Goal: Check status: Check status

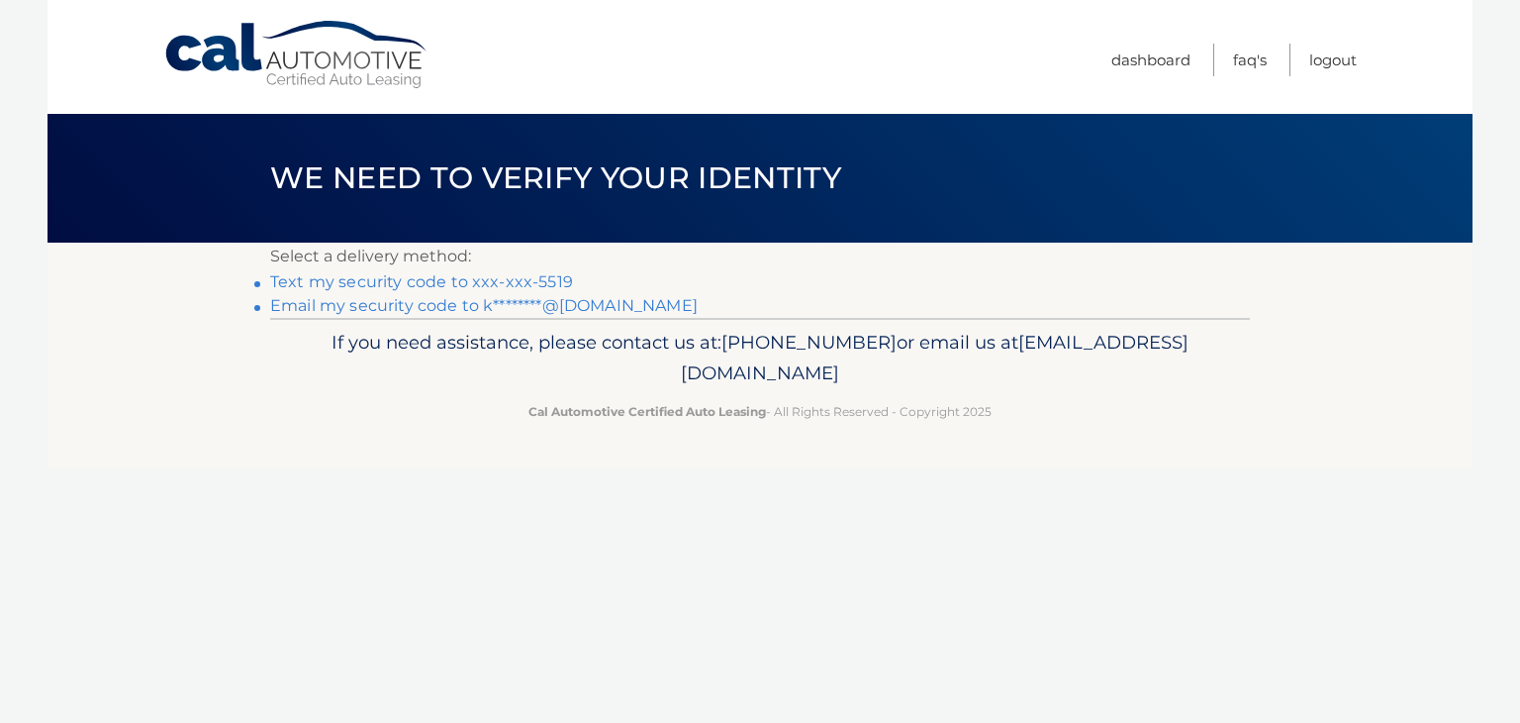
click at [544, 280] on link "Text my security code to xxx-xxx-5519" at bounding box center [421, 281] width 303 height 19
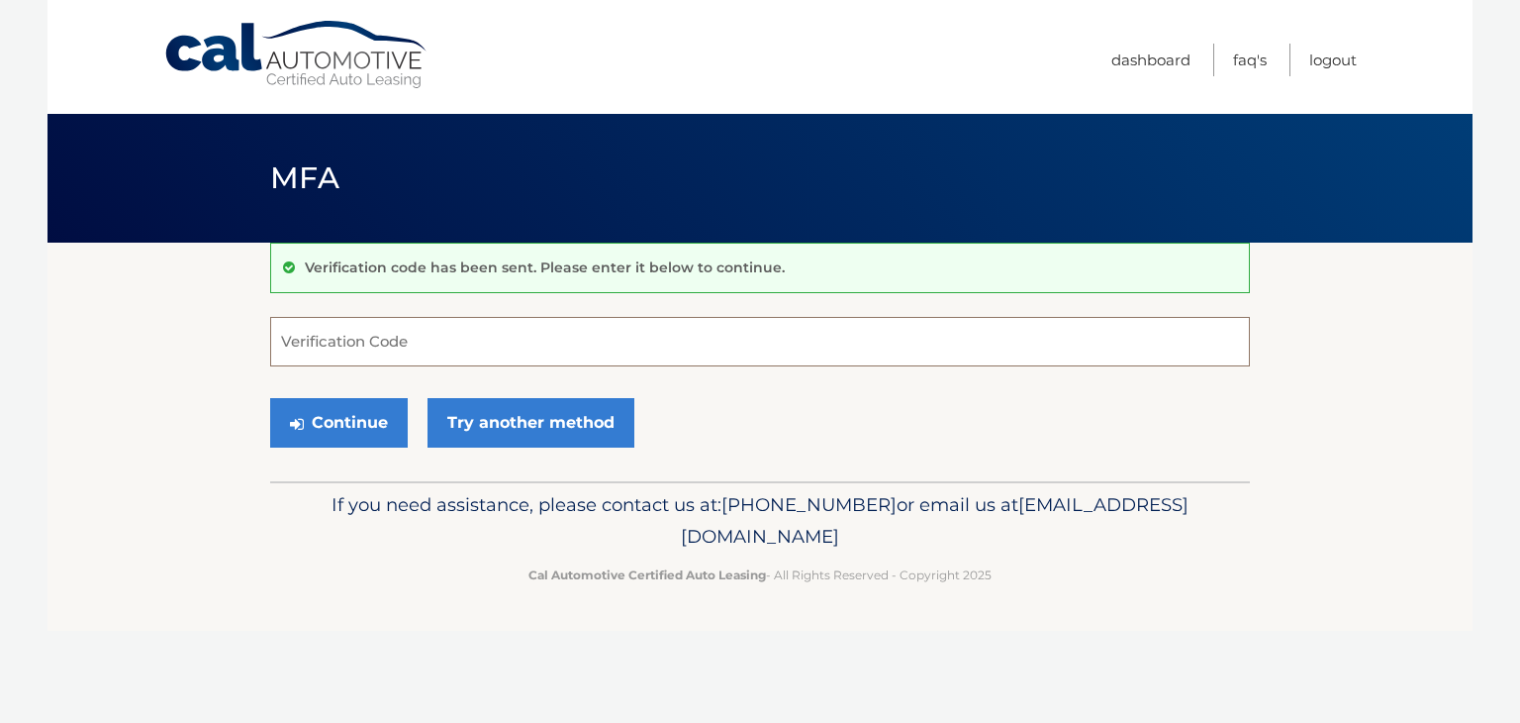
click at [513, 349] on input "Verification Code" at bounding box center [760, 341] width 980 height 49
type input "542394"
click at [270, 398] on button "Continue" at bounding box center [339, 422] width 138 height 49
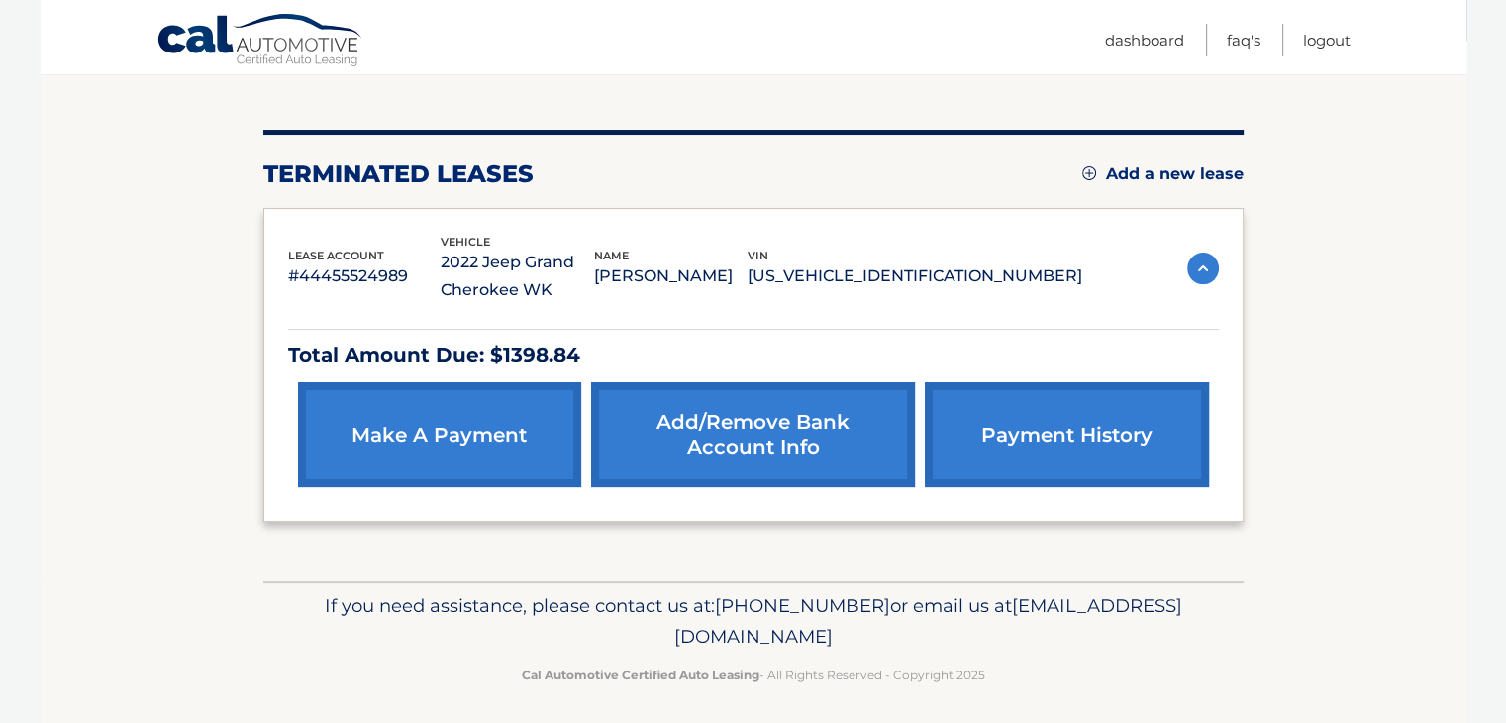
scroll to position [209, 0]
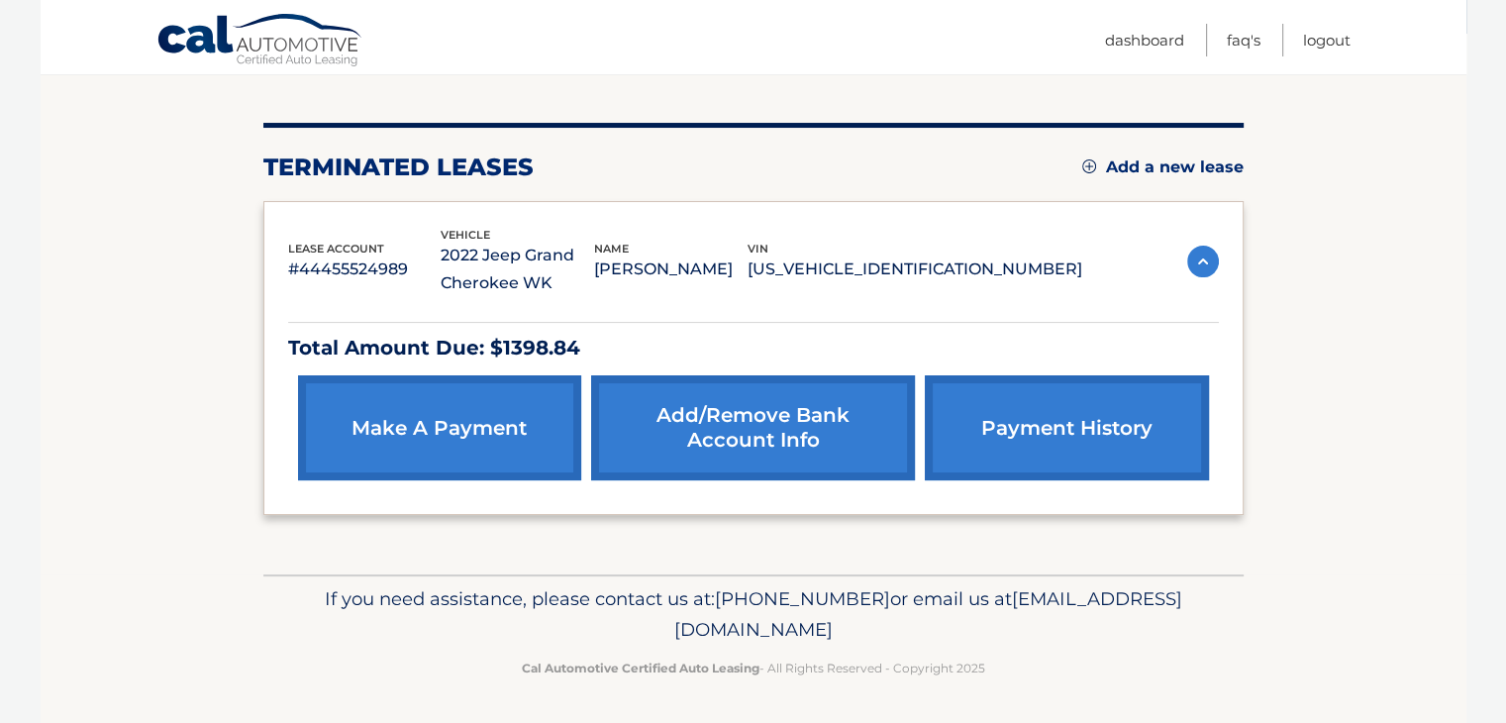
click at [1163, 441] on link "payment history" at bounding box center [1066, 427] width 283 height 105
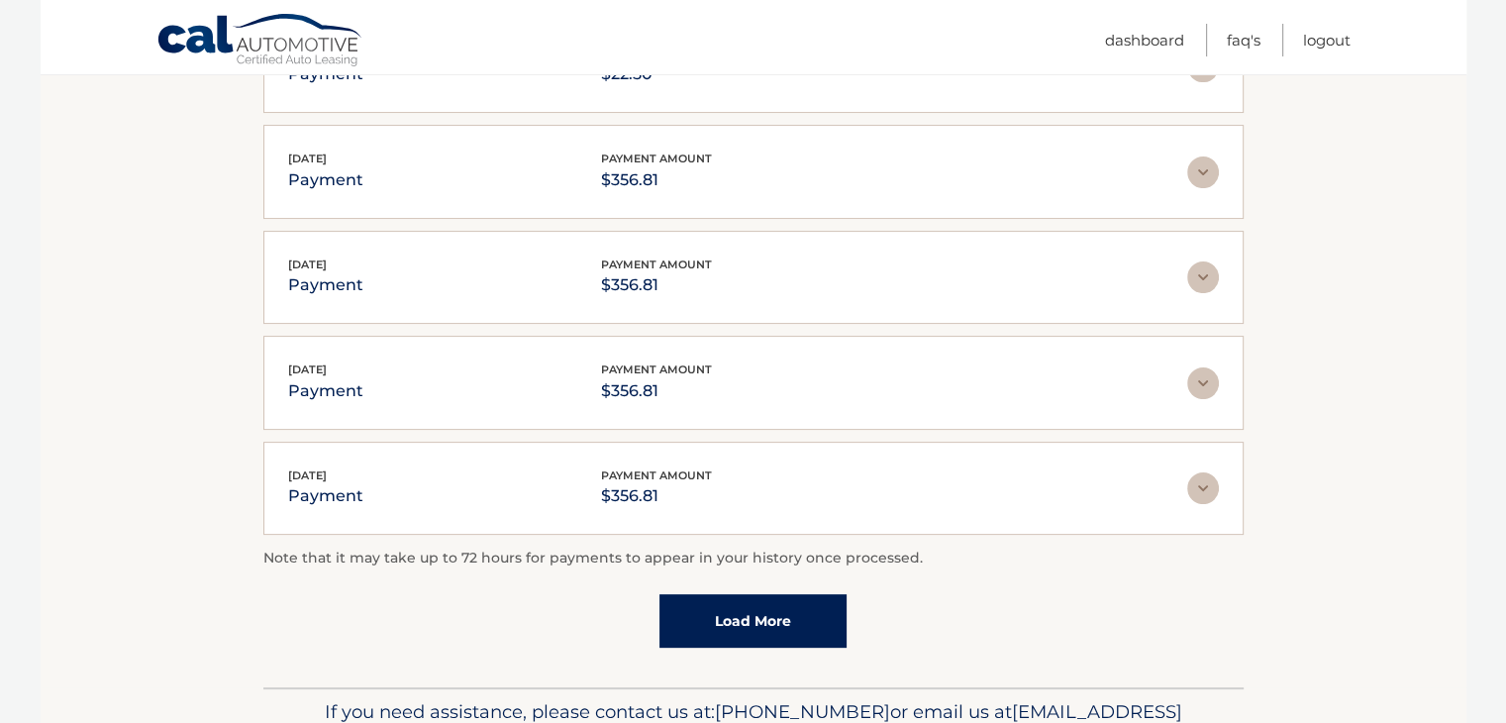
scroll to position [573, 0]
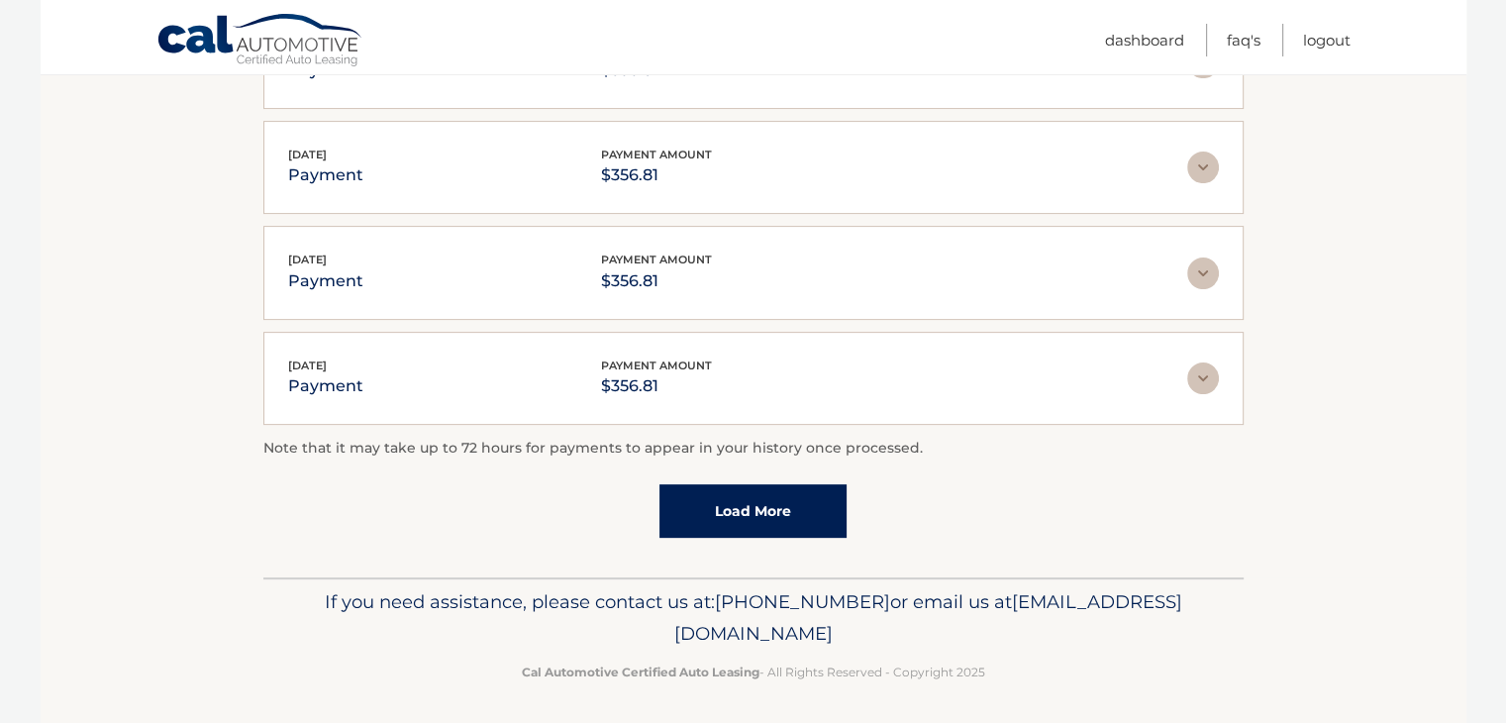
click at [791, 524] on link "Load More" at bounding box center [752, 510] width 187 height 53
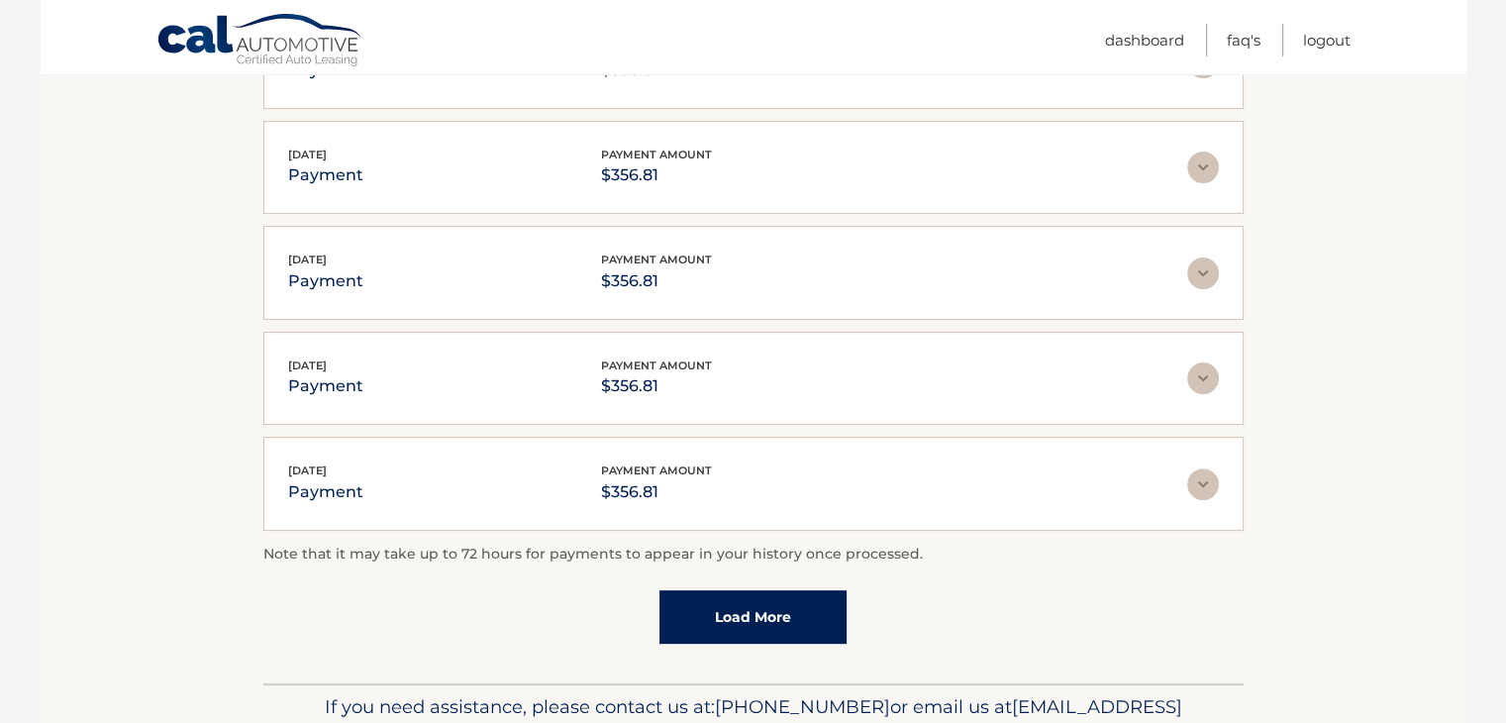
click at [741, 600] on link "Load More" at bounding box center [752, 616] width 187 height 53
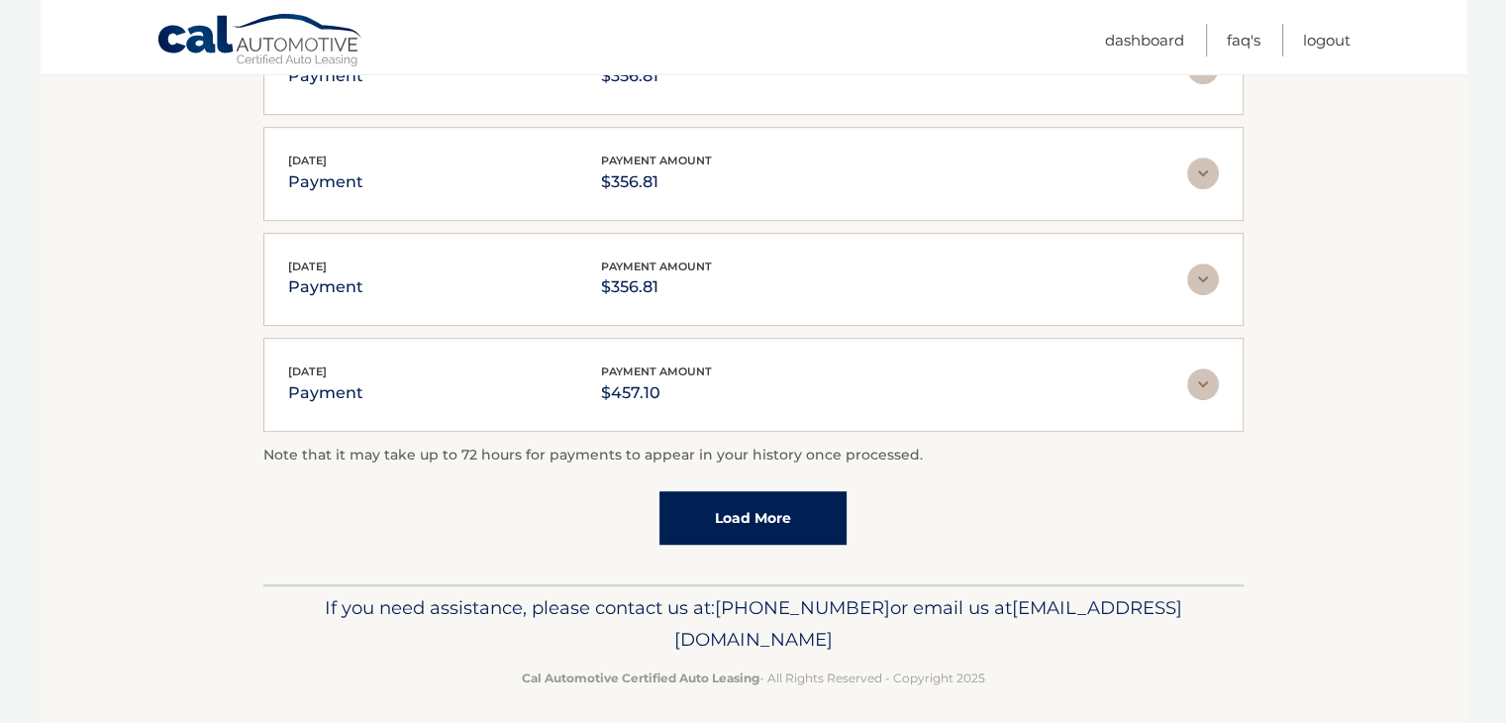
scroll to position [1200, 0]
click at [752, 496] on link "Load More" at bounding box center [752, 517] width 187 height 53
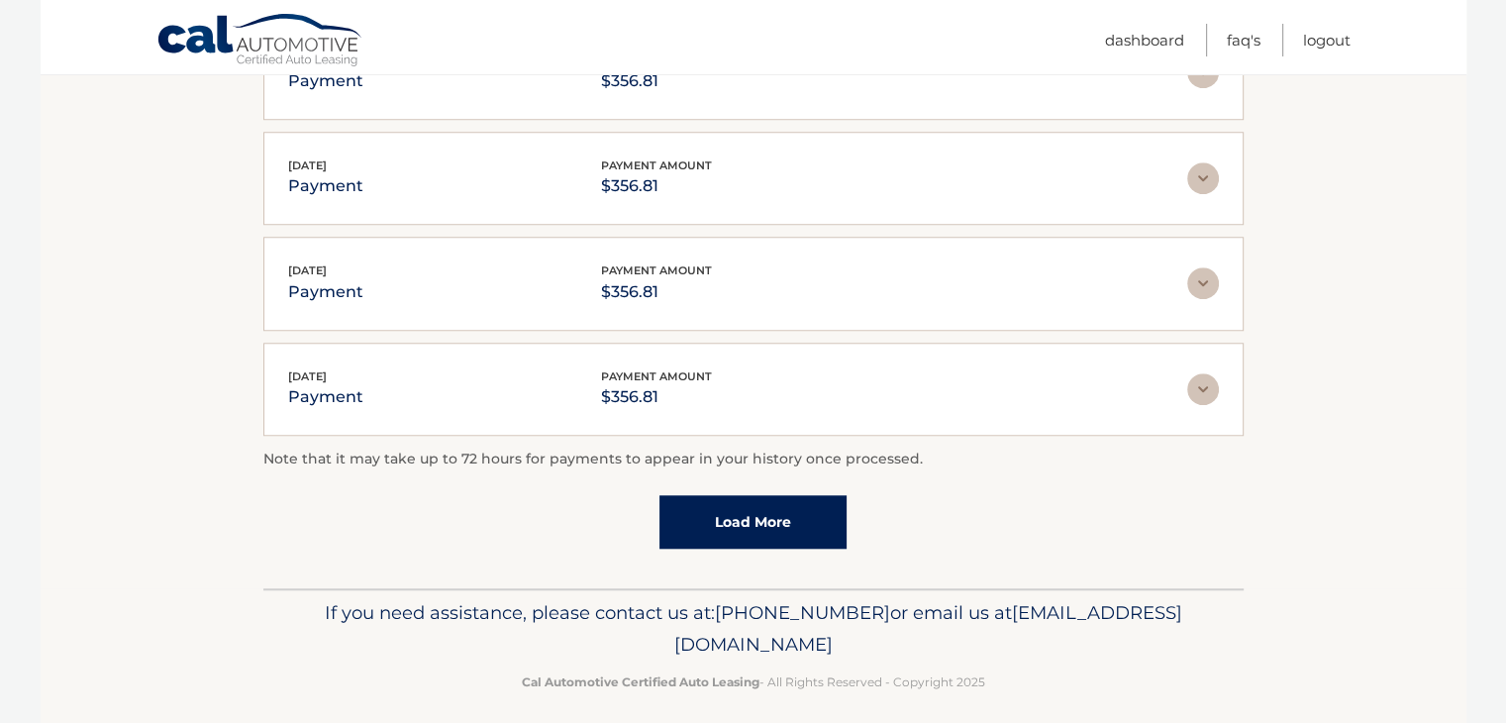
scroll to position [1721, 0]
click at [752, 496] on link "Load More" at bounding box center [752, 522] width 187 height 53
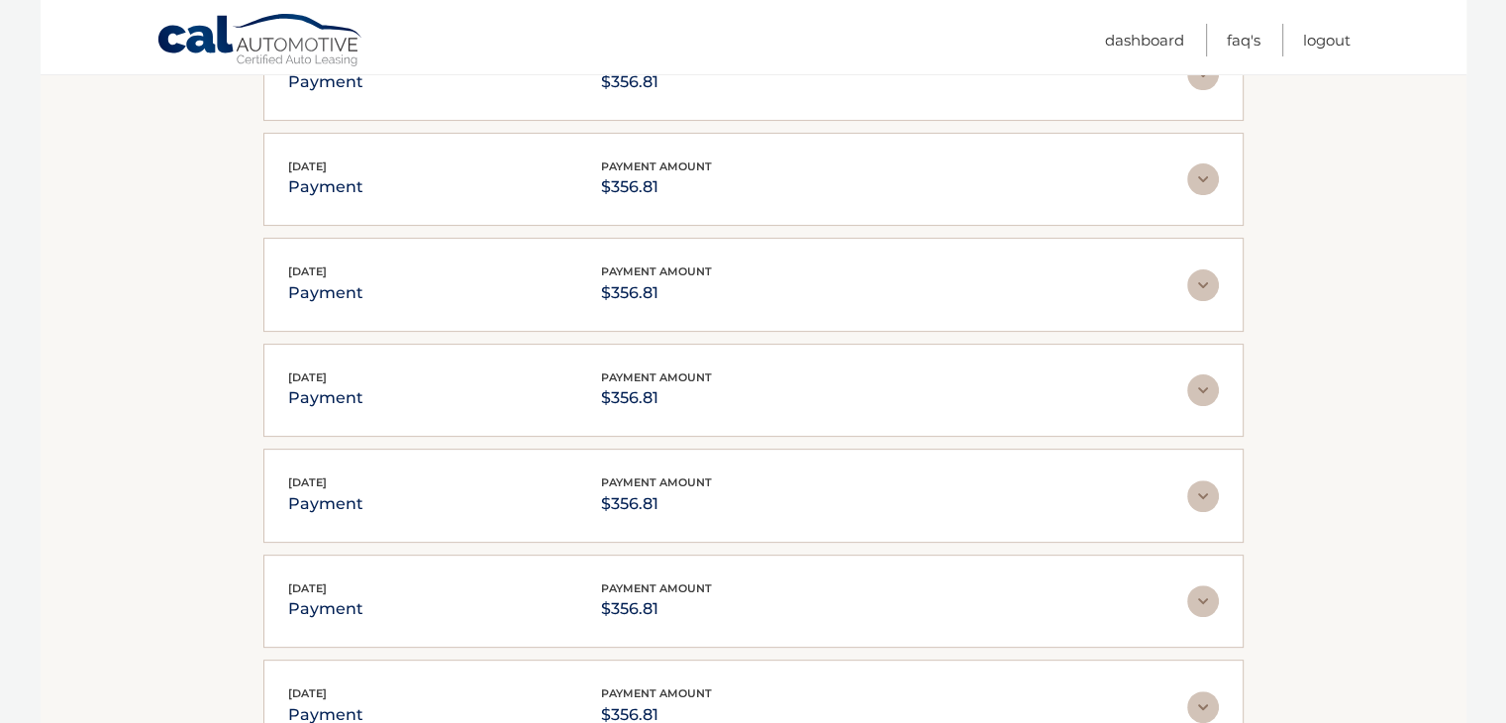
scroll to position [0, 0]
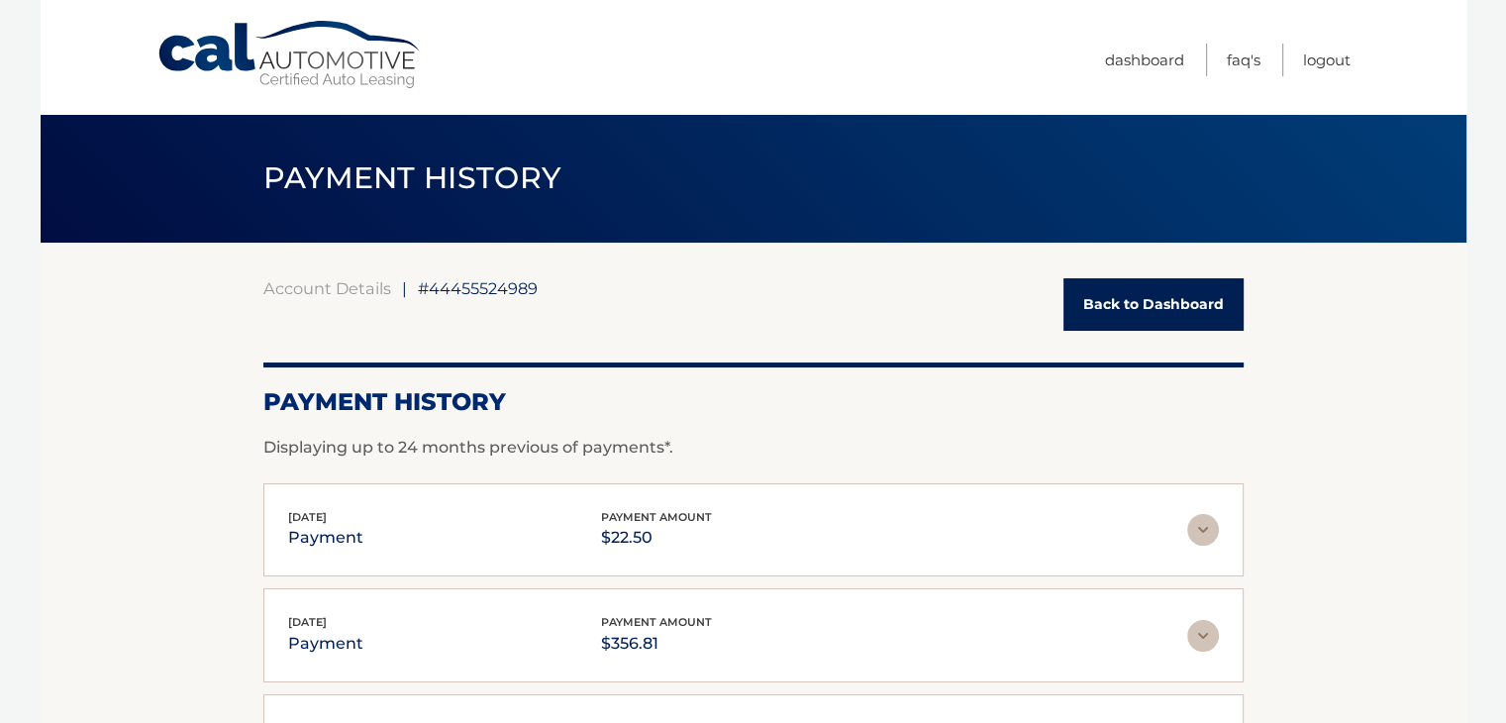
click at [1181, 318] on link "Back to Dashboard" at bounding box center [1153, 304] width 180 height 52
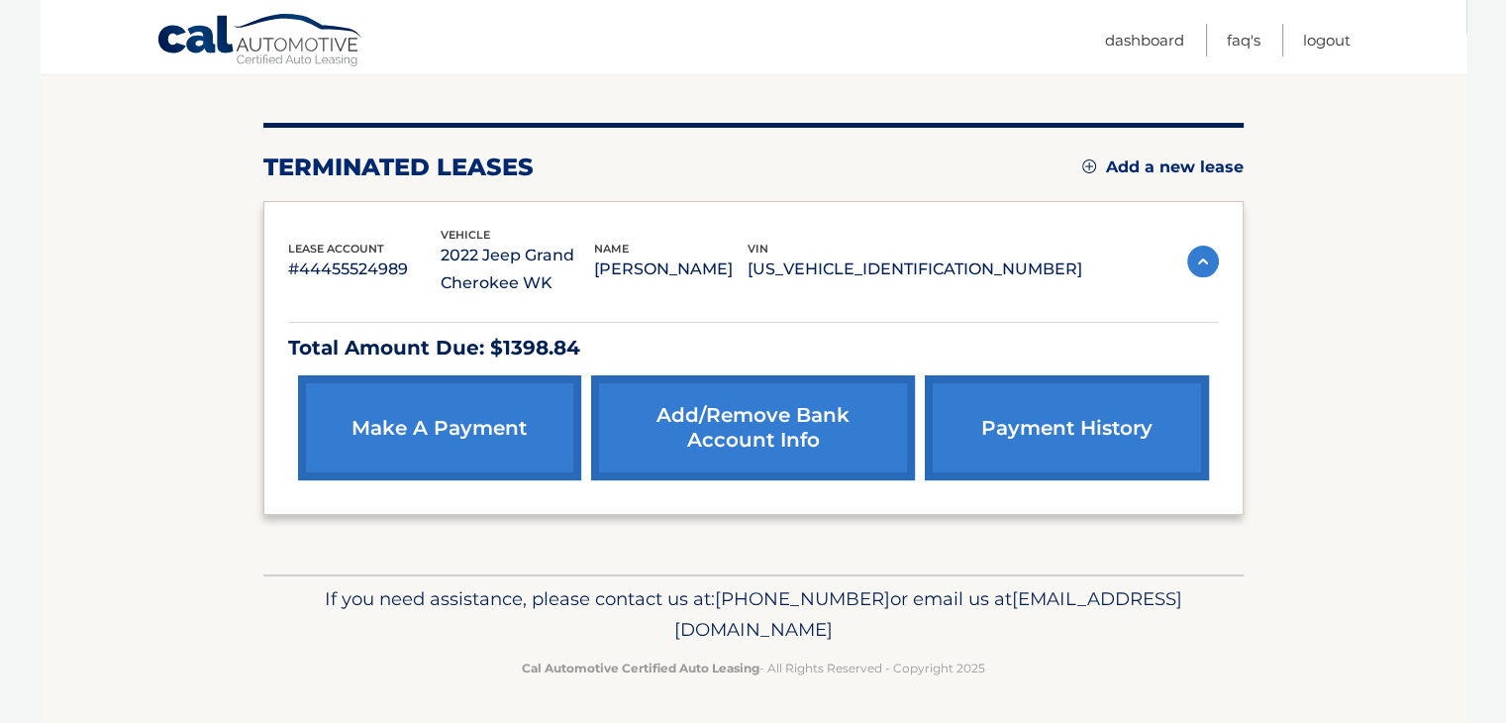
scroll to position [208, 0]
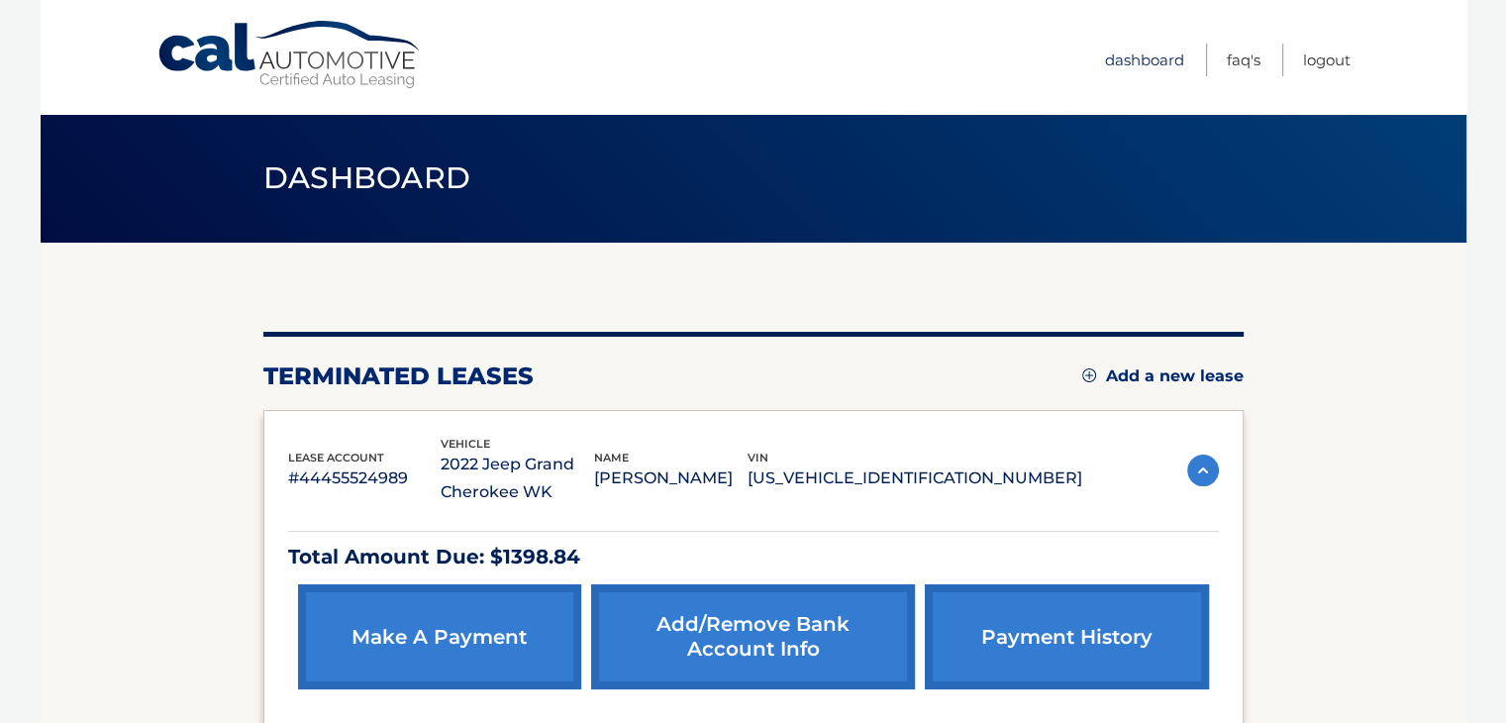
click at [1159, 57] on link "Dashboard" at bounding box center [1144, 60] width 79 height 33
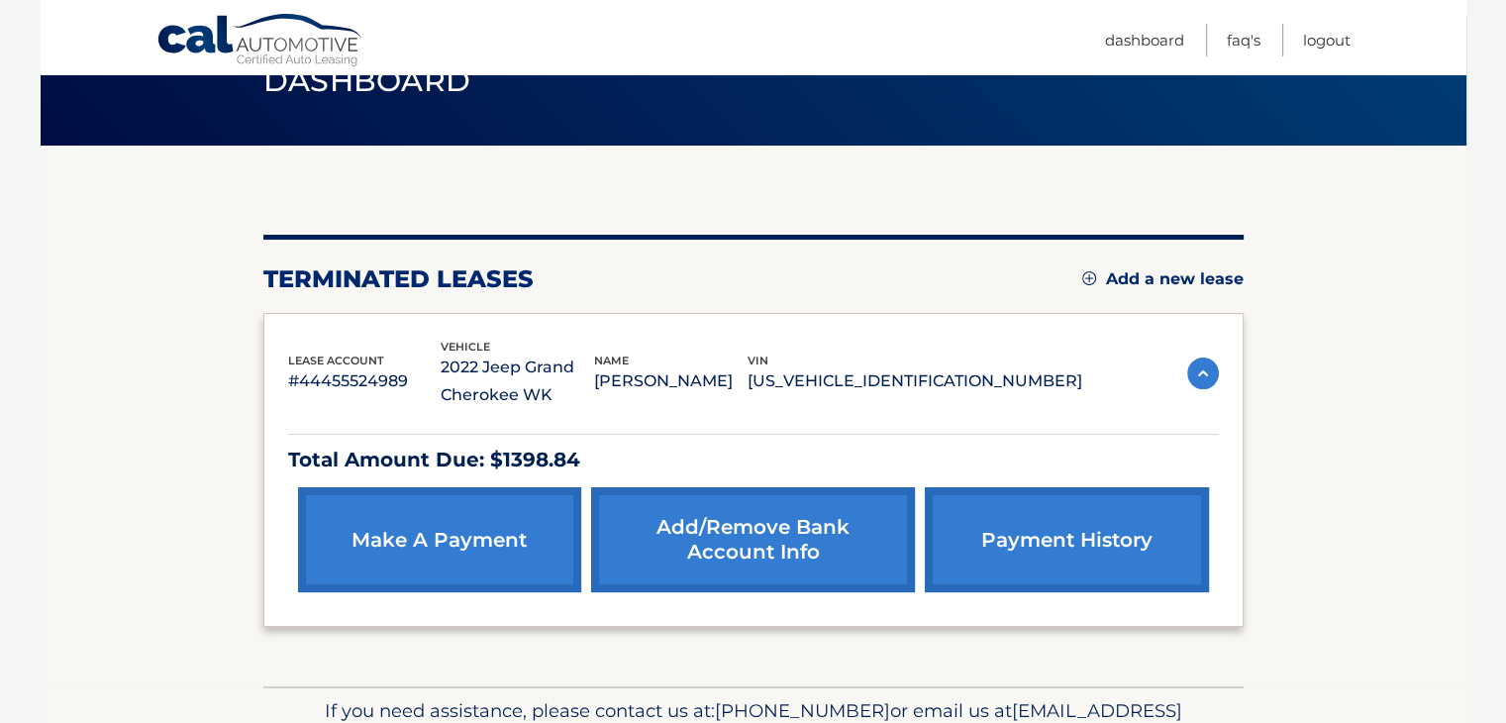
scroll to position [96, 0]
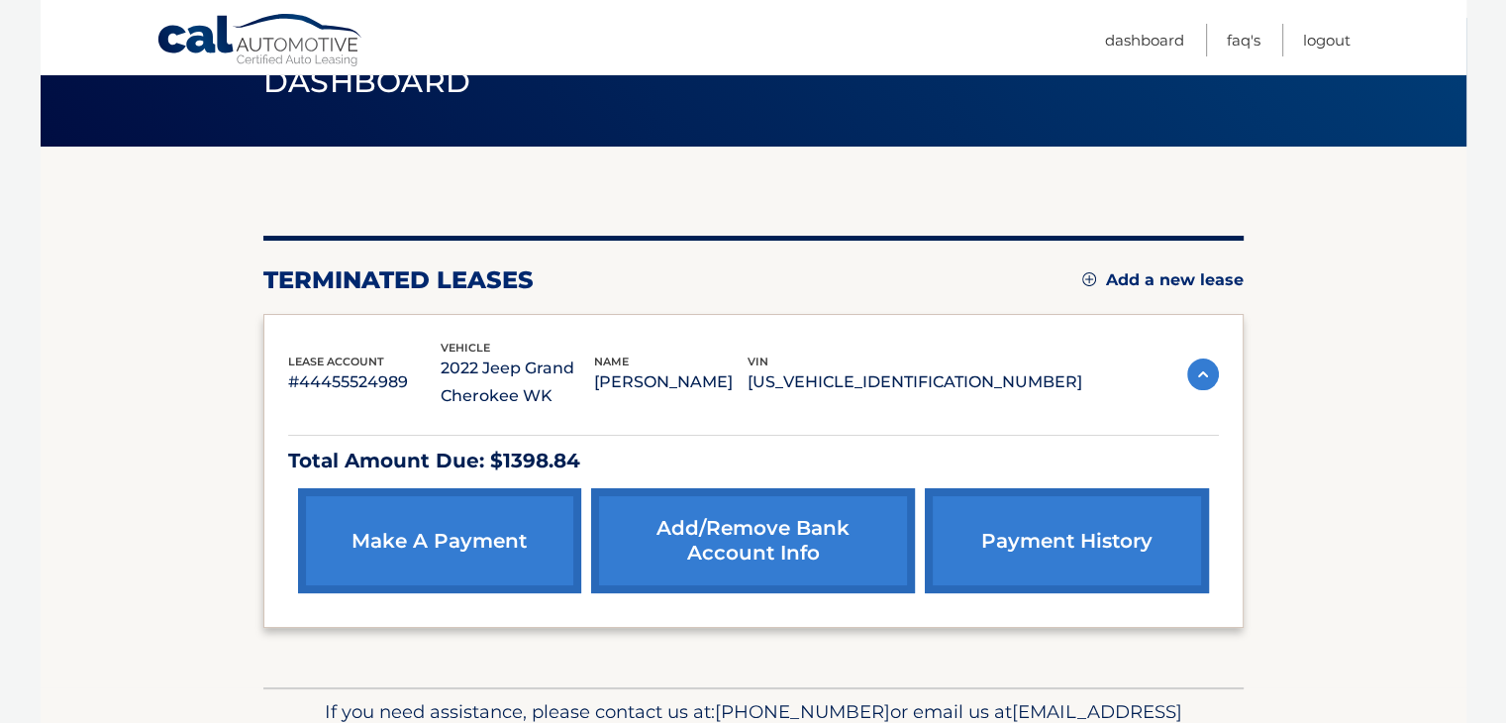
click at [1196, 369] on img at bounding box center [1203, 374] width 32 height 32
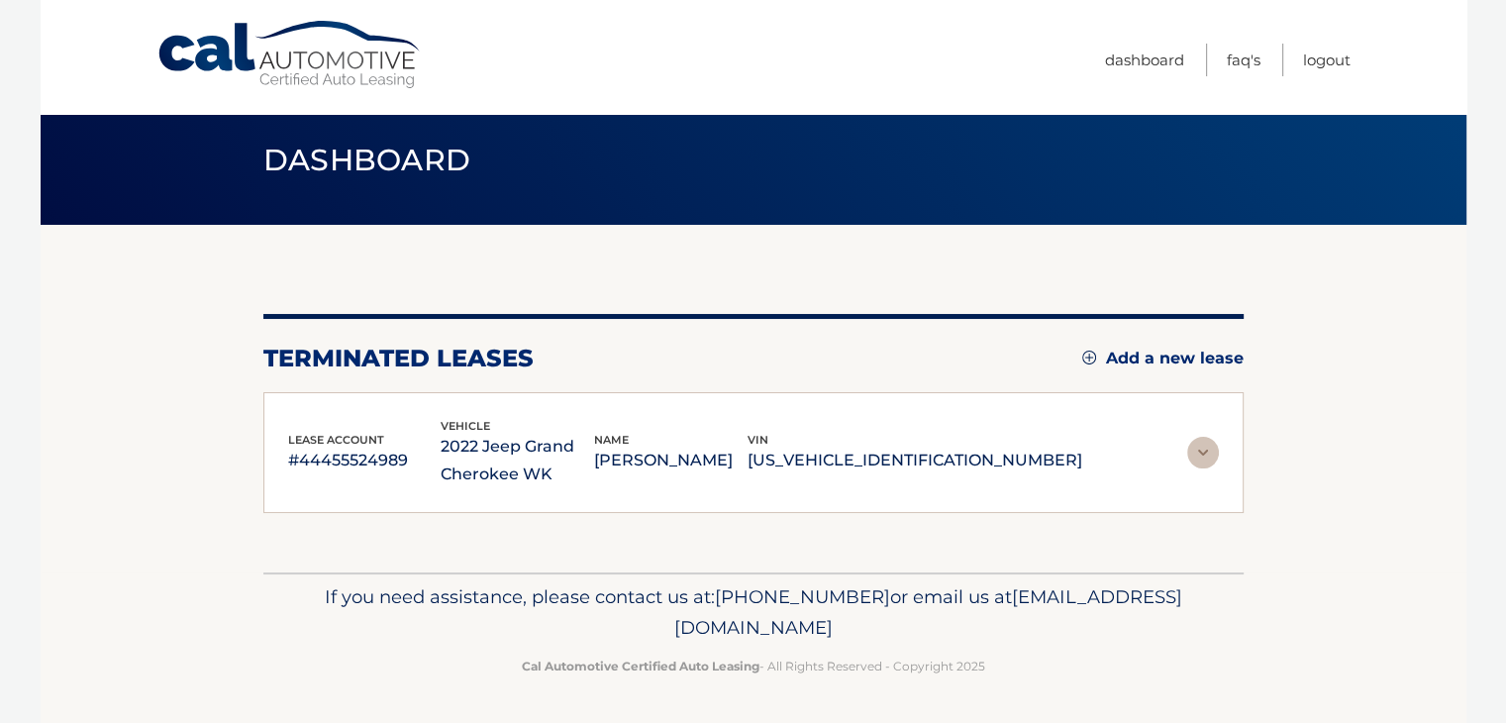
scroll to position [16, 0]
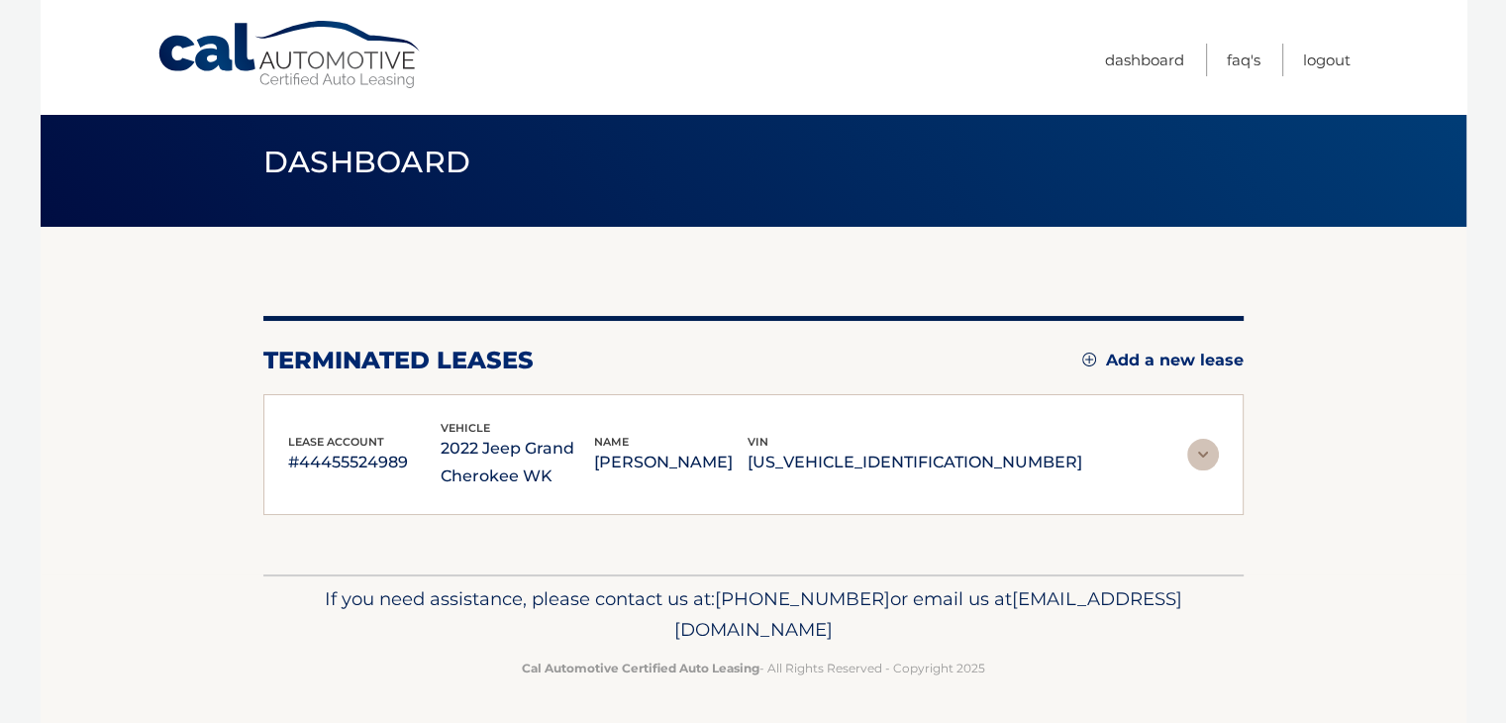
click at [1204, 457] on img at bounding box center [1203, 454] width 32 height 32
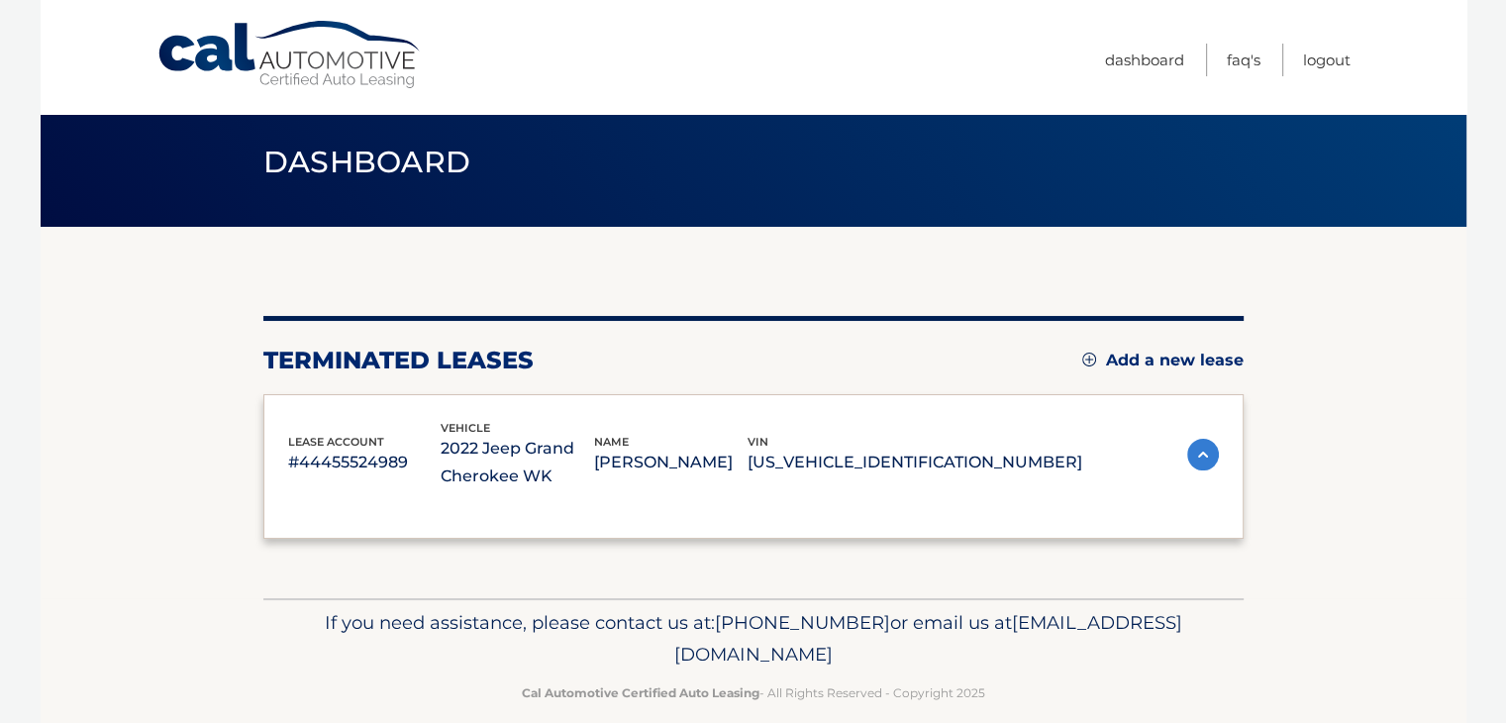
scroll to position [96, 0]
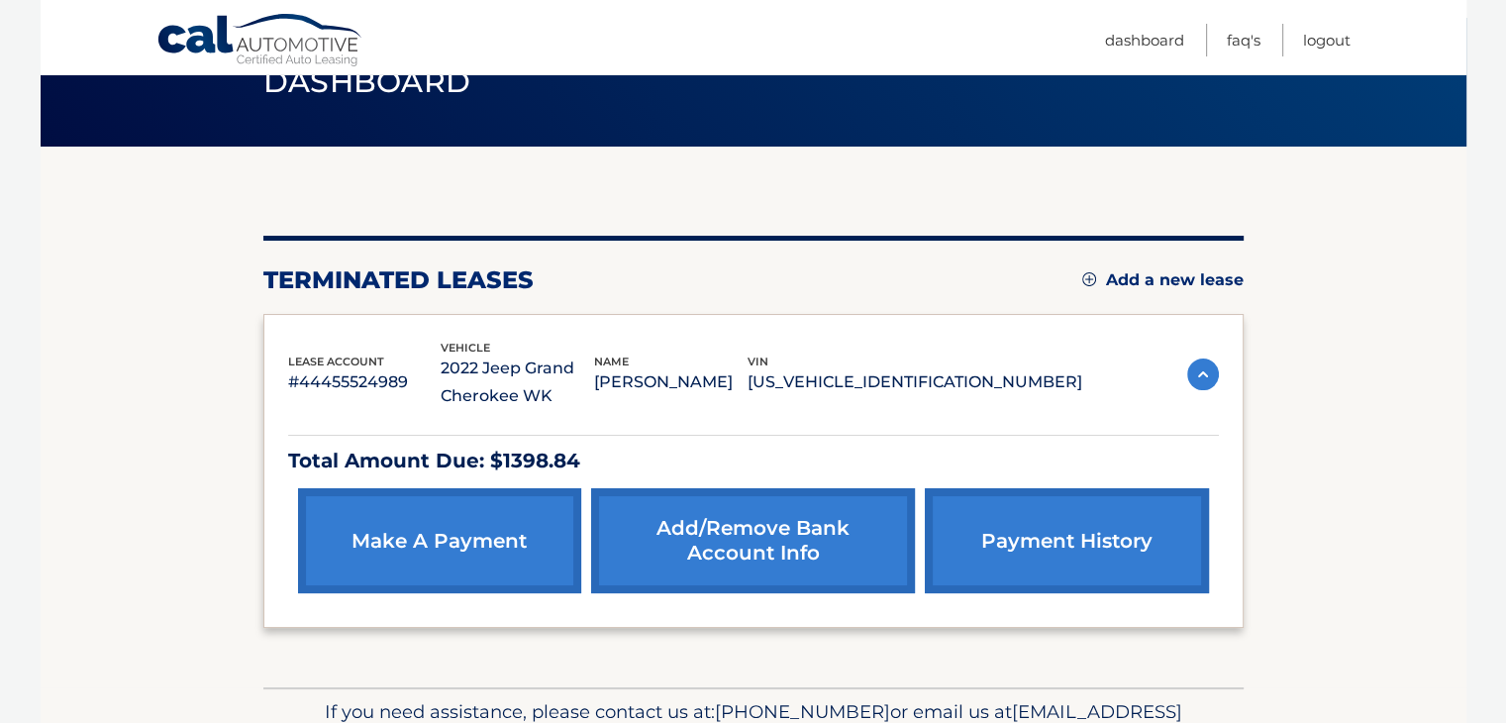
click at [369, 374] on p "#44455524989" at bounding box center [364, 382] width 153 height 28
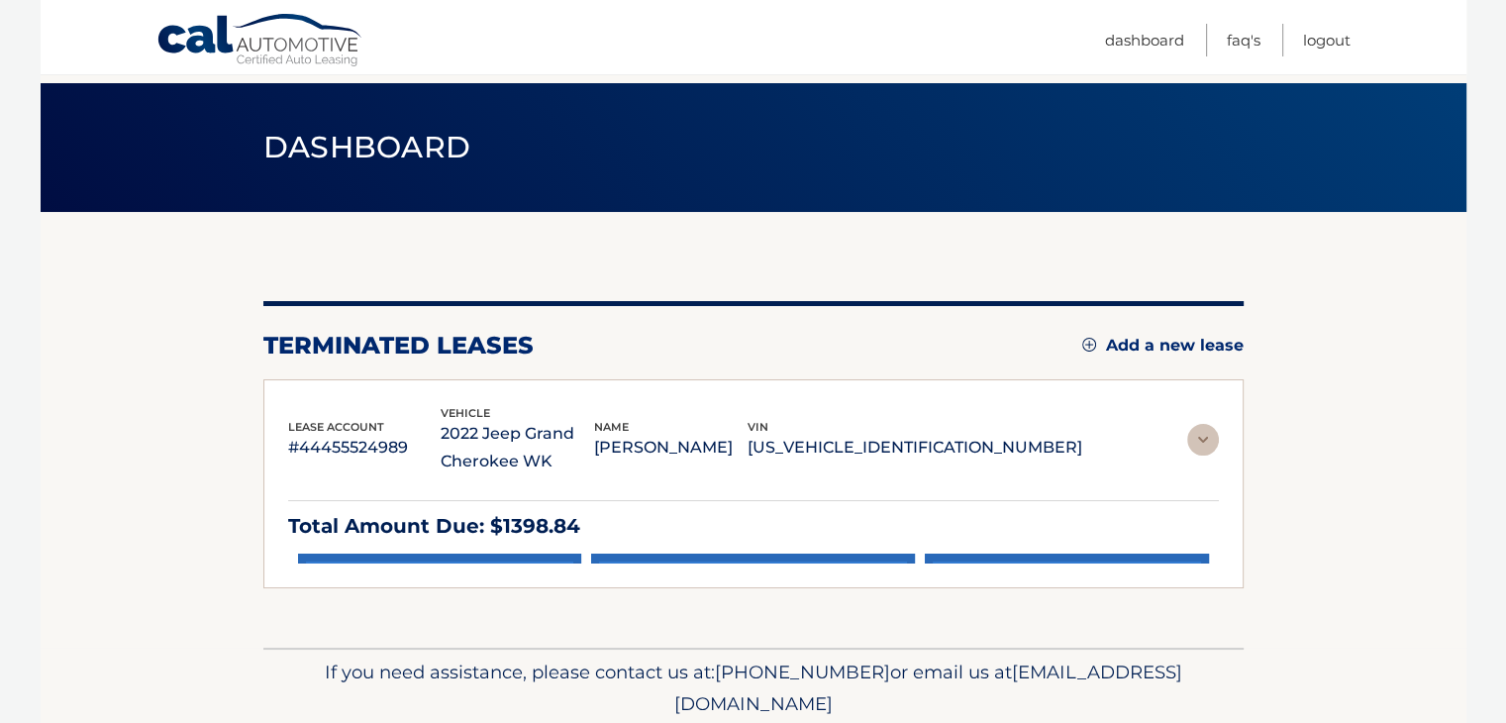
scroll to position [16, 0]
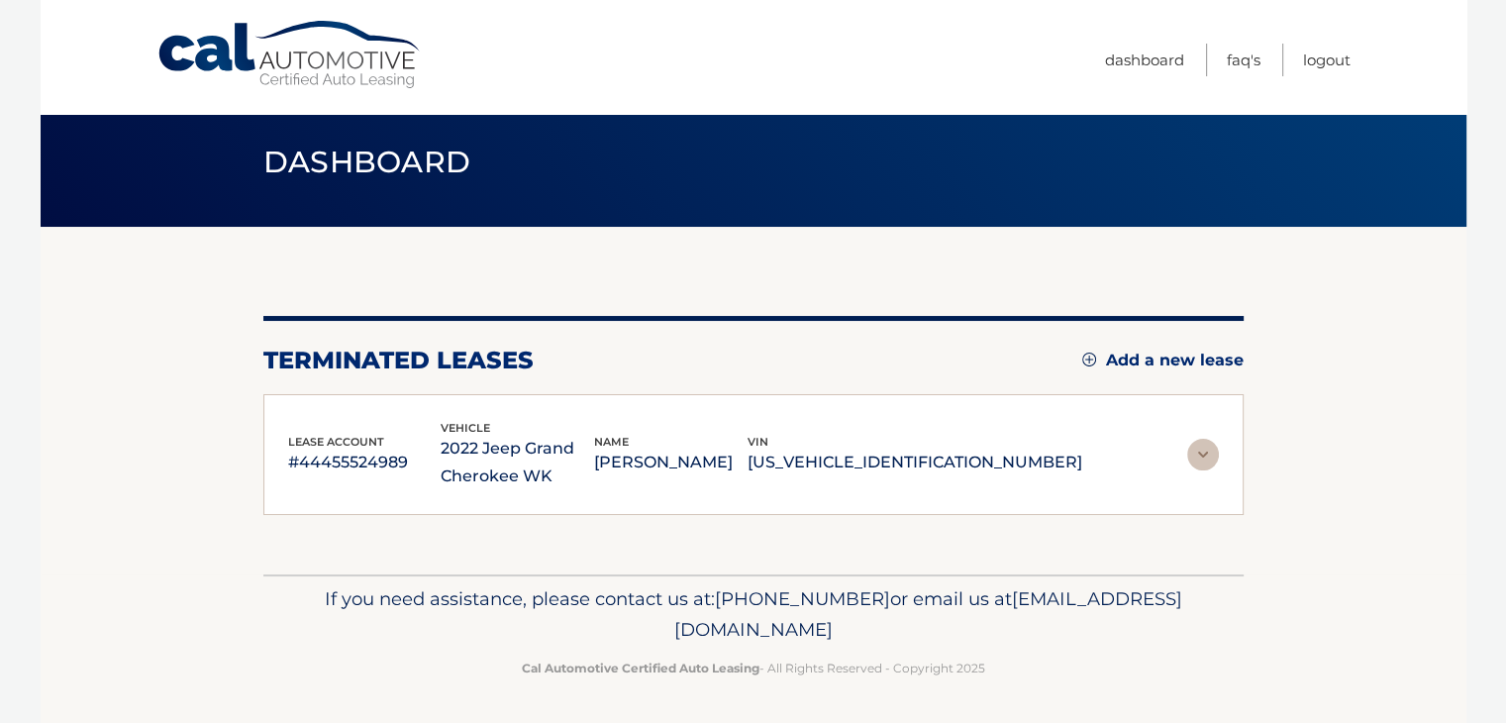
click at [389, 510] on div "lease account #44455524989 vehicle 2022 Jeep Grand Cherokee WK name KAITLYN GAL…" at bounding box center [753, 455] width 980 height 122
click at [523, 460] on p "2022 Jeep Grand Cherokee WK" at bounding box center [516, 462] width 153 height 55
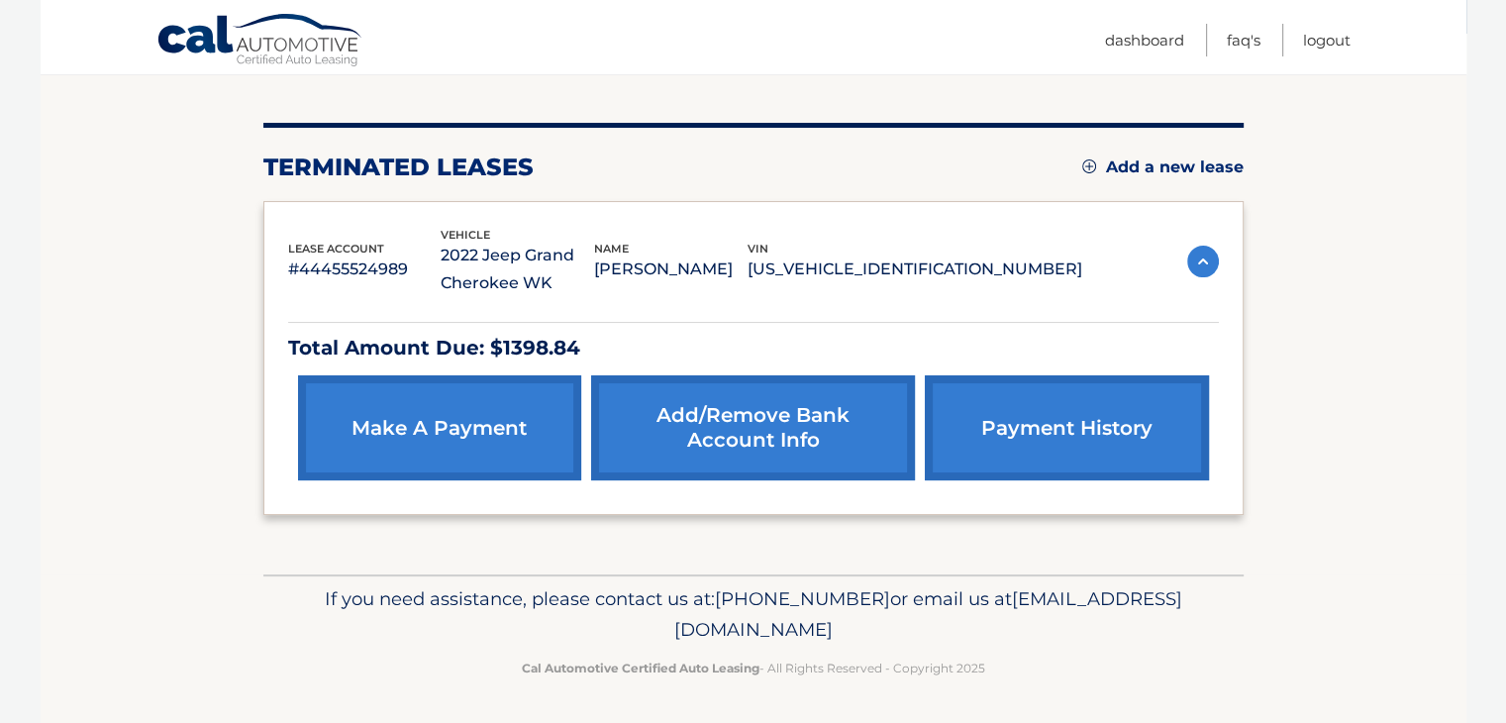
scroll to position [0, 0]
